Goal: Task Accomplishment & Management: Manage account settings

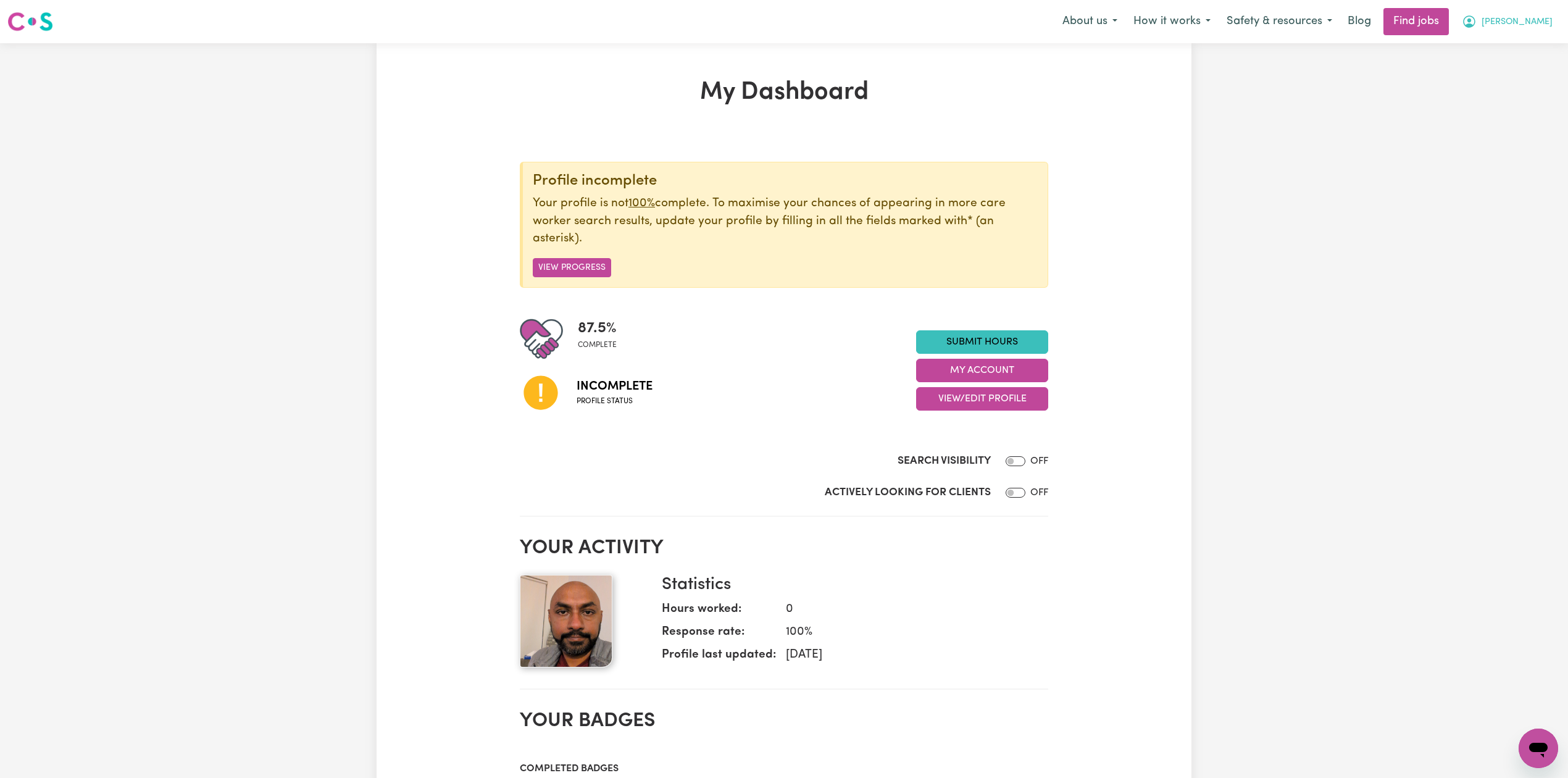
click at [1522, 29] on button "[PERSON_NAME]" at bounding box center [1508, 21] width 107 height 26
click at [996, 401] on button "View/Edit Profile" at bounding box center [982, 399] width 132 height 24
click at [972, 460] on link "Edit Profile" at bounding box center [974, 456] width 115 height 25
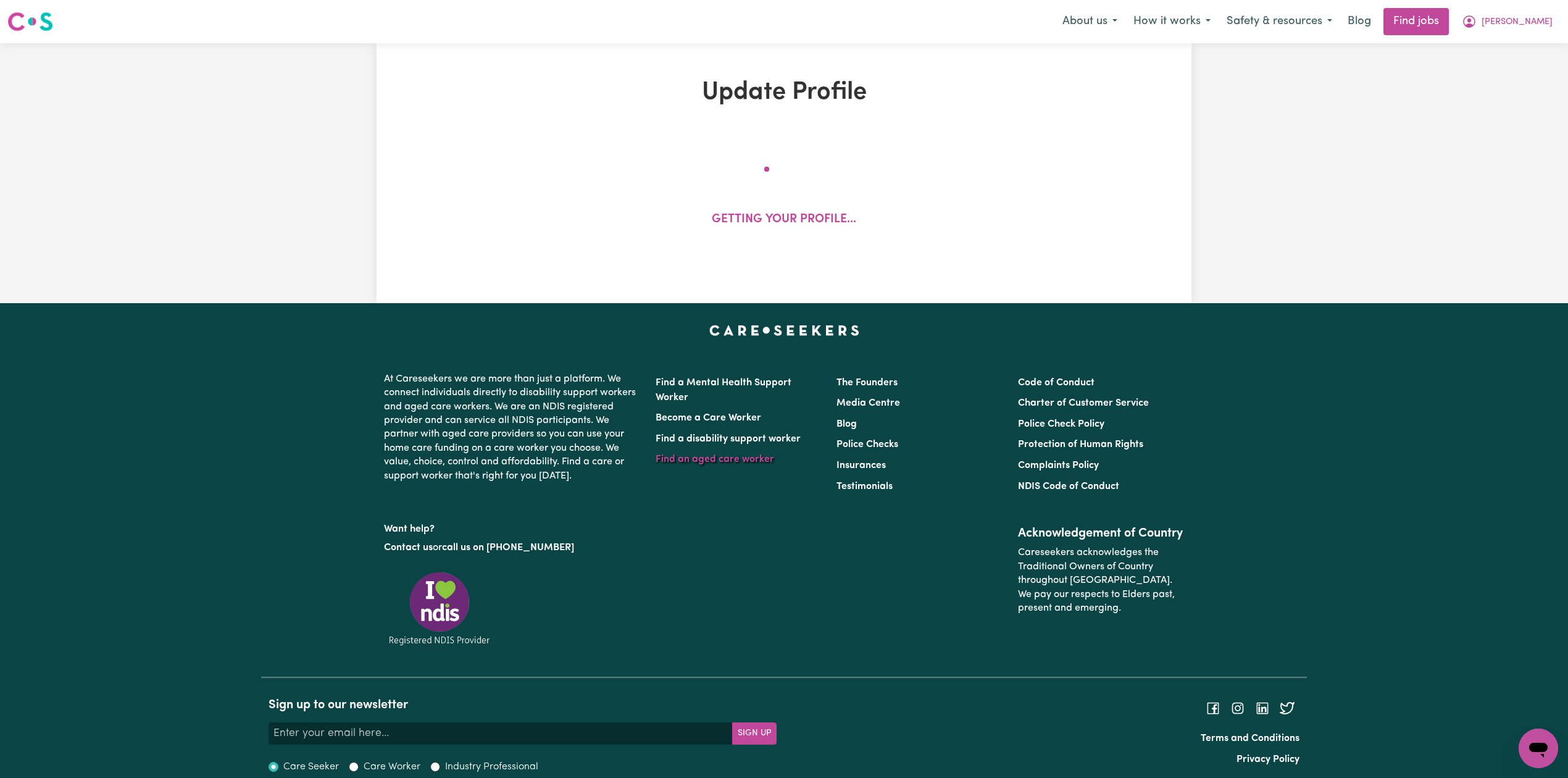
select select "[DEMOGRAPHIC_DATA]"
select select "[DEMOGRAPHIC_DATA] Citizen"
select select "Studying a healthcare related degree or qualification"
select select "40"
select select "45"
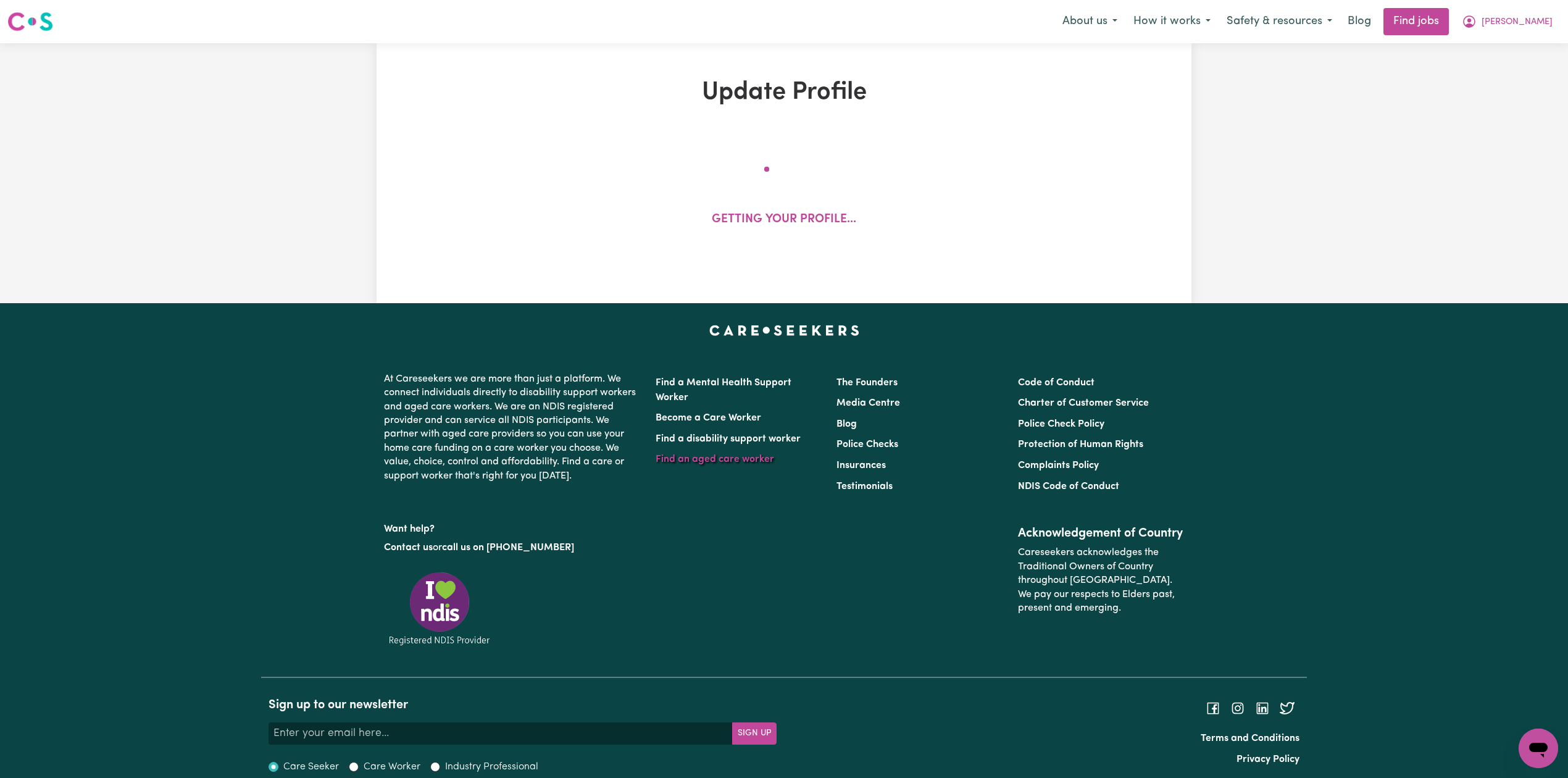
select select "45"
select select "50"
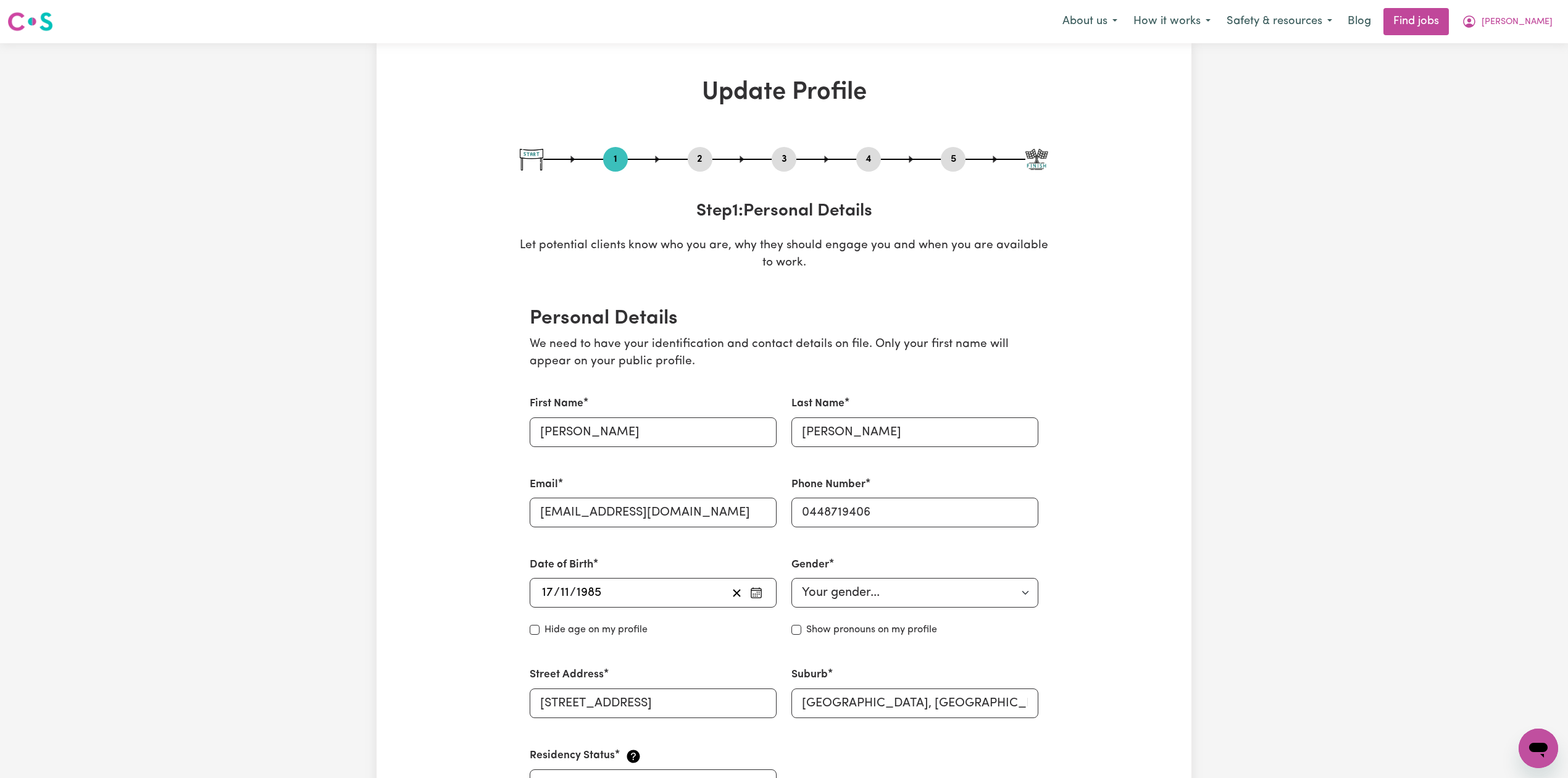
click at [692, 154] on button "2" at bounding box center [700, 159] width 25 height 16
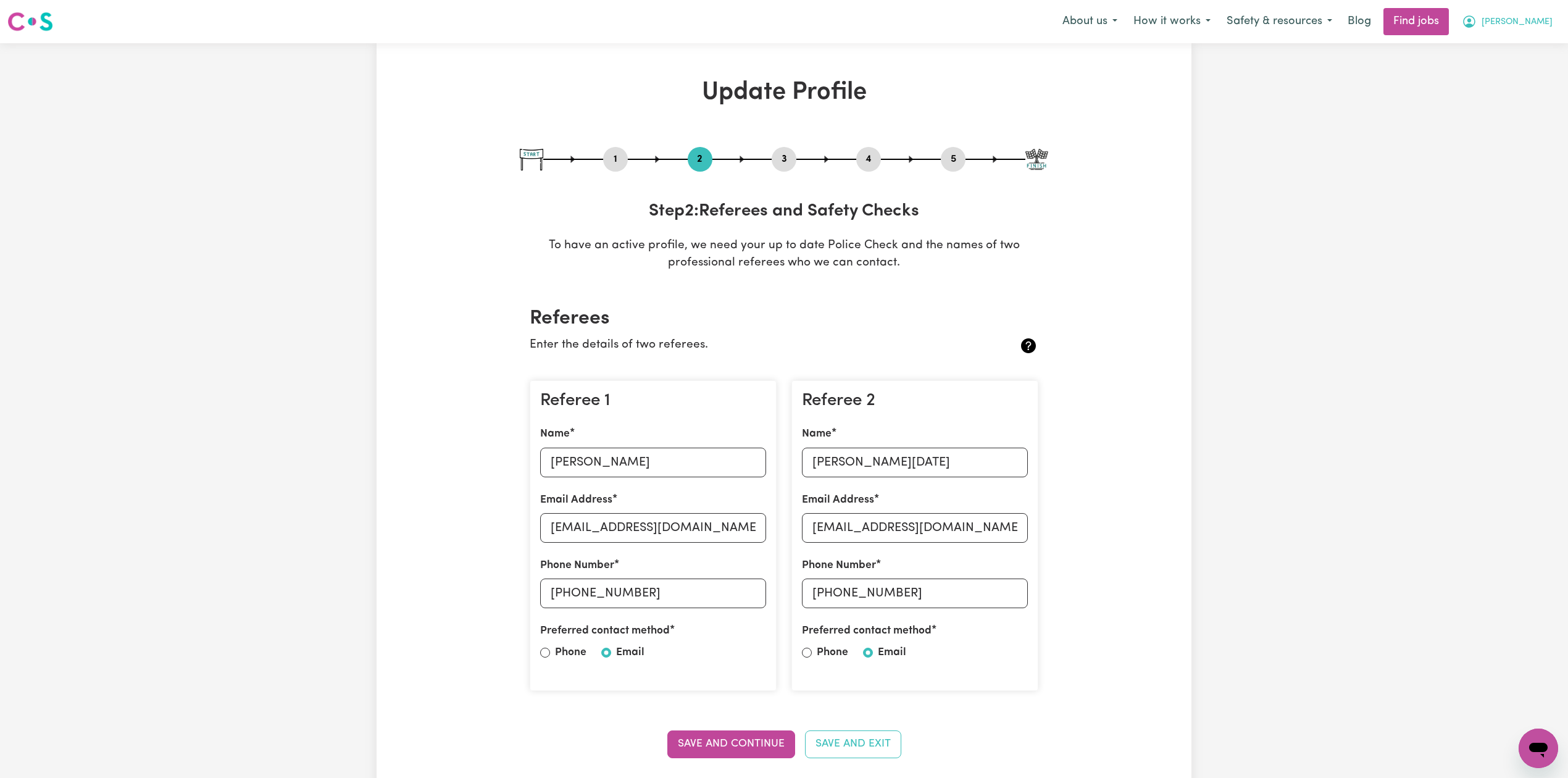
click at [1535, 15] on span "[PERSON_NAME]" at bounding box center [1517, 21] width 71 height 14
click at [1505, 94] on link "Logout" at bounding box center [1511, 95] width 98 height 24
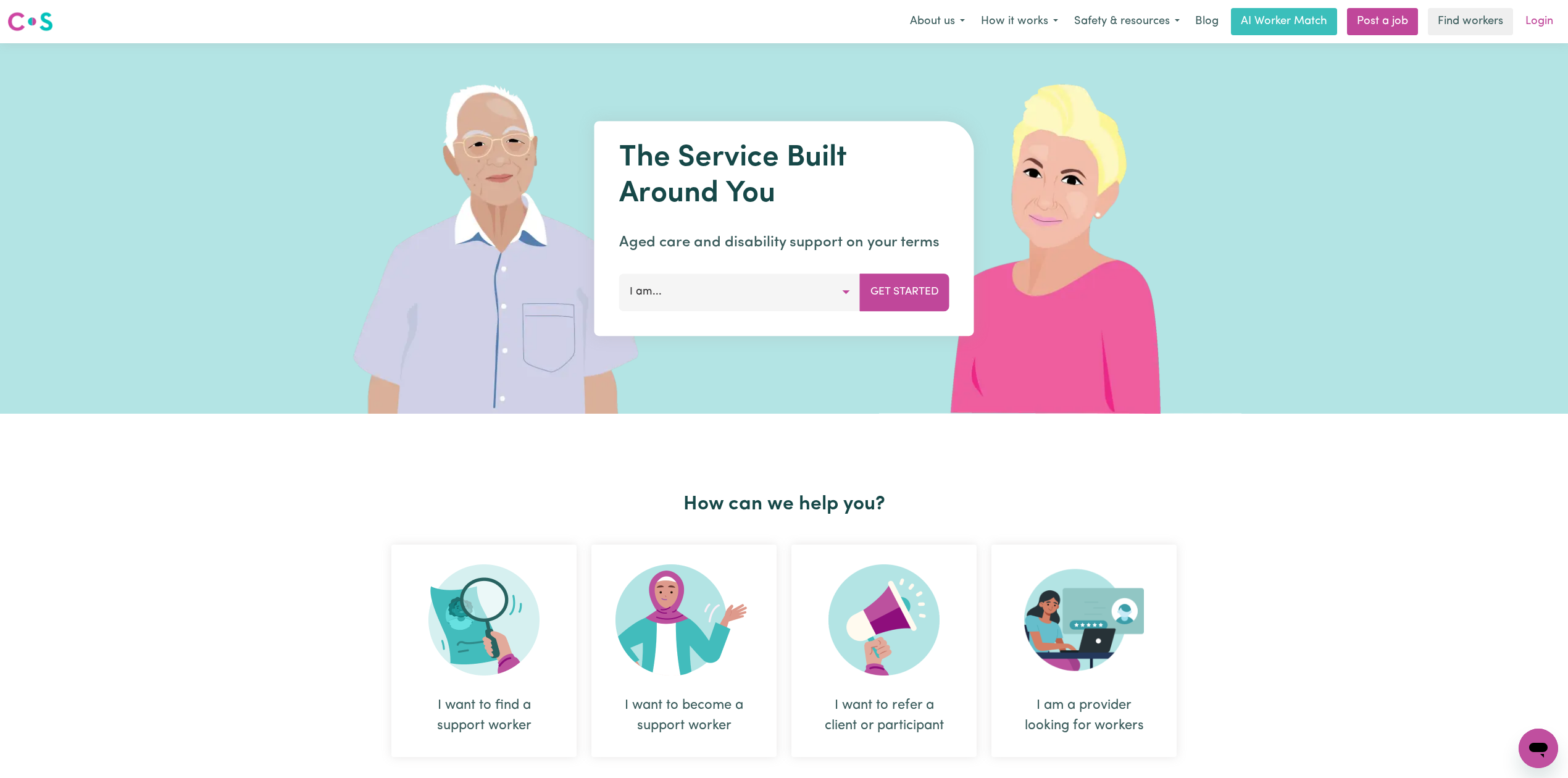
click at [1535, 27] on link "Login" at bounding box center [1539, 21] width 43 height 27
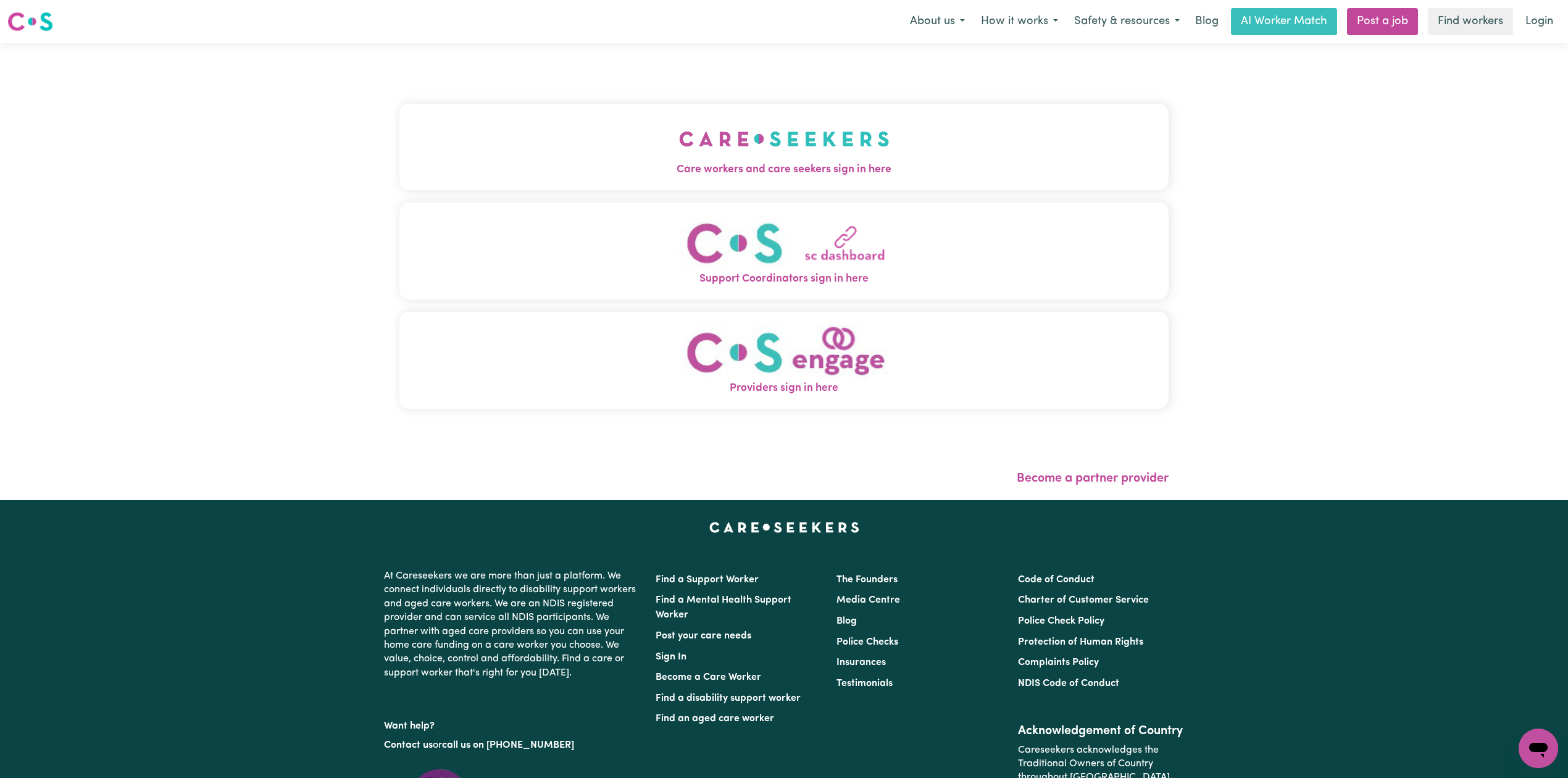
click at [579, 169] on span "Care workers and care seekers sign in here" at bounding box center [783, 169] width 769 height 16
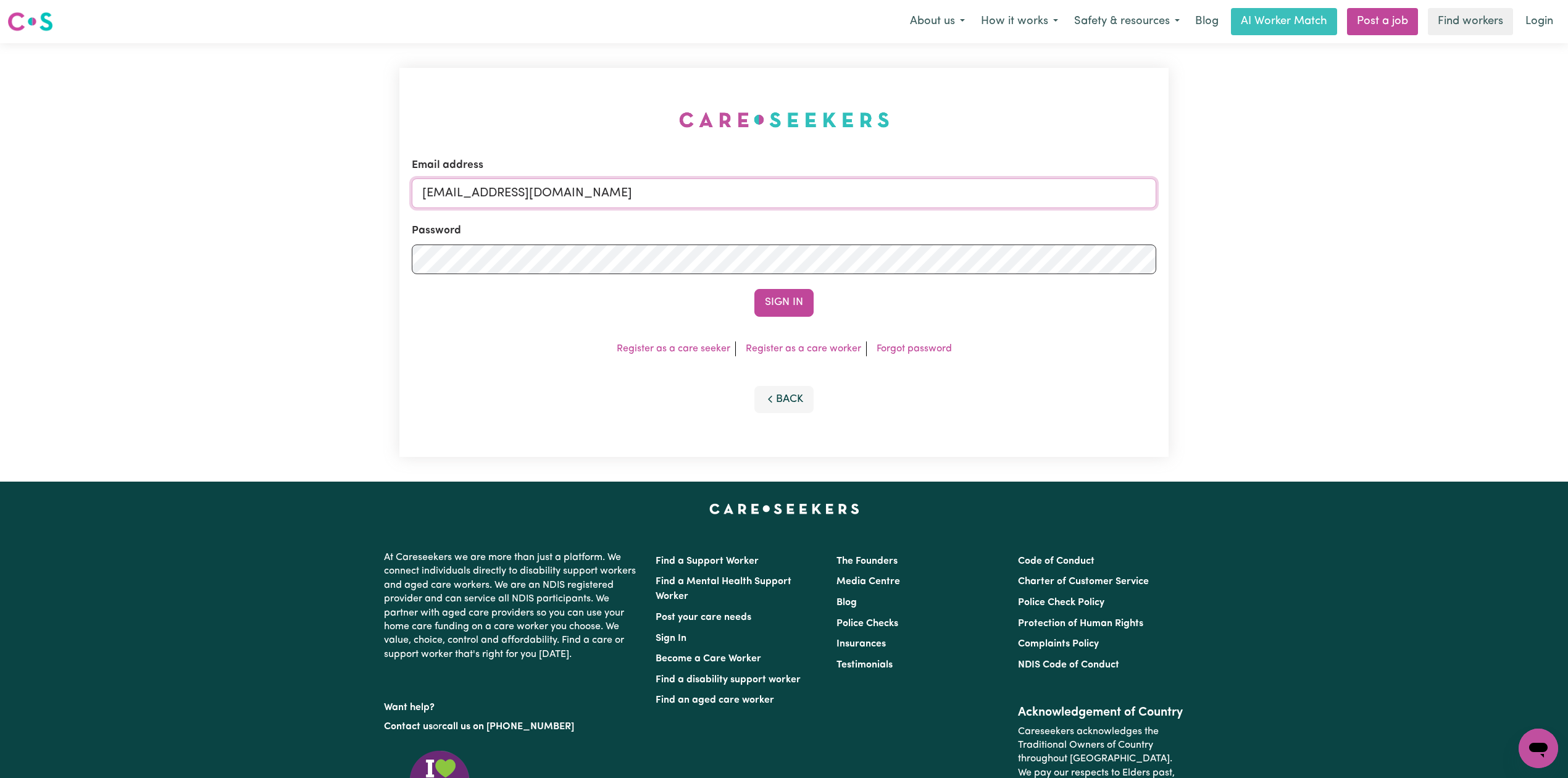
click at [460, 203] on input "[EMAIL_ADDRESS][DOMAIN_NAME]" at bounding box center [784, 193] width 744 height 29
click at [877, 245] on form "Email address Superuser~[EMAIL_ADDRESS][DOMAIN_NAME] Password Sign In" at bounding box center [784, 237] width 744 height 159
type input "Superuser~[PERSON_NAME][EMAIL_ADDRESS][DOMAIN_NAME]"
click at [755, 289] on button "Sign In" at bounding box center [784, 302] width 60 height 27
